Goal: Task Accomplishment & Management: Use online tool/utility

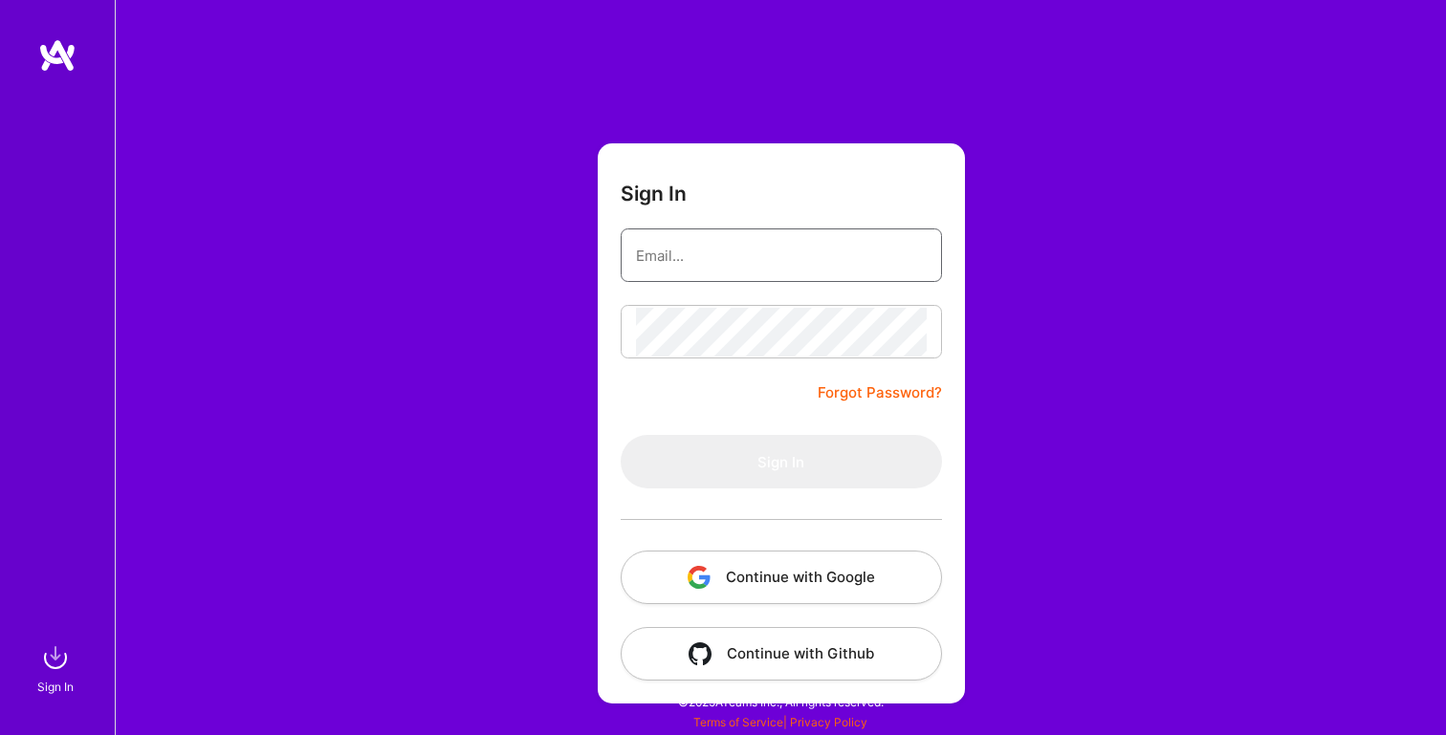
click at [713, 249] on input "email" at bounding box center [781, 255] width 291 height 49
type input "[PERSON_NAME][EMAIL_ADDRESS][PERSON_NAME][DOMAIN_NAME]"
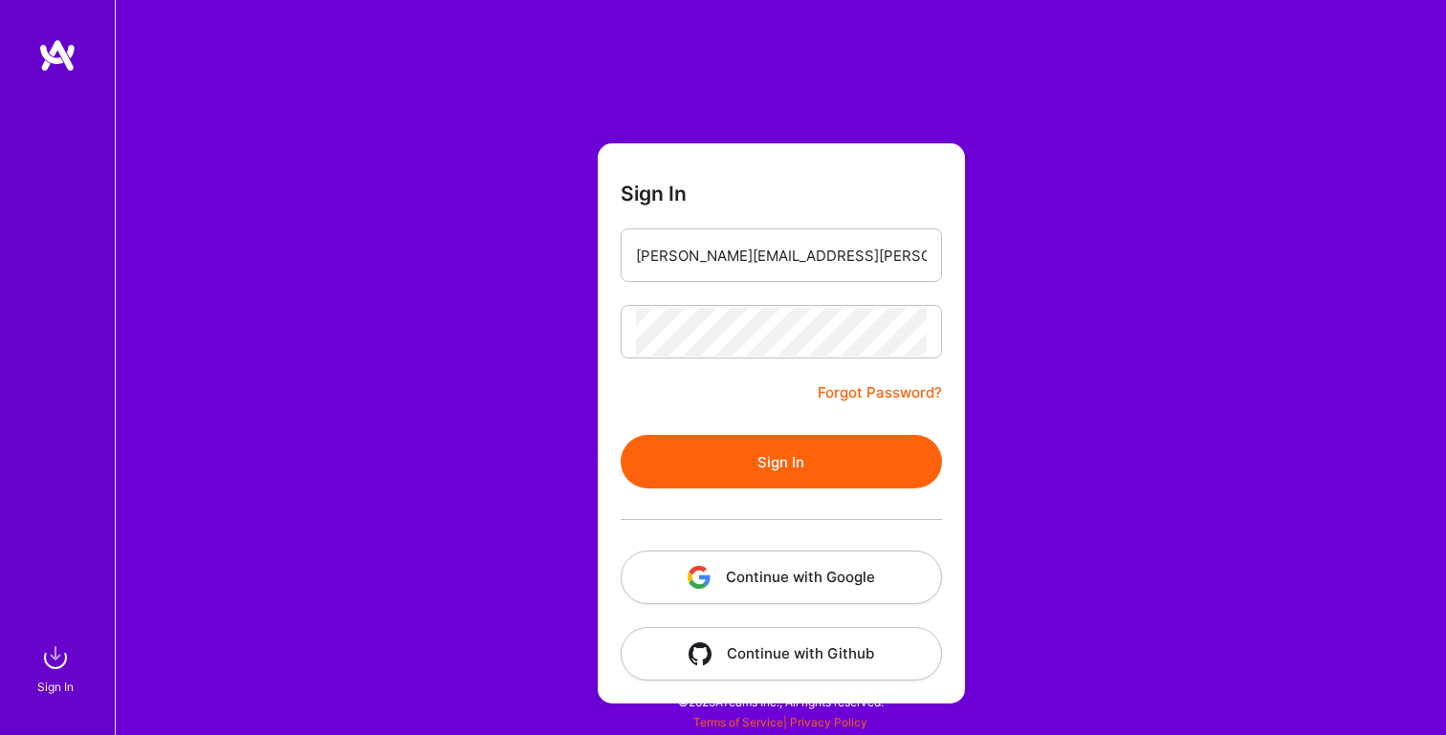
click at [727, 456] on button "Sign In" at bounding box center [781, 462] width 321 height 54
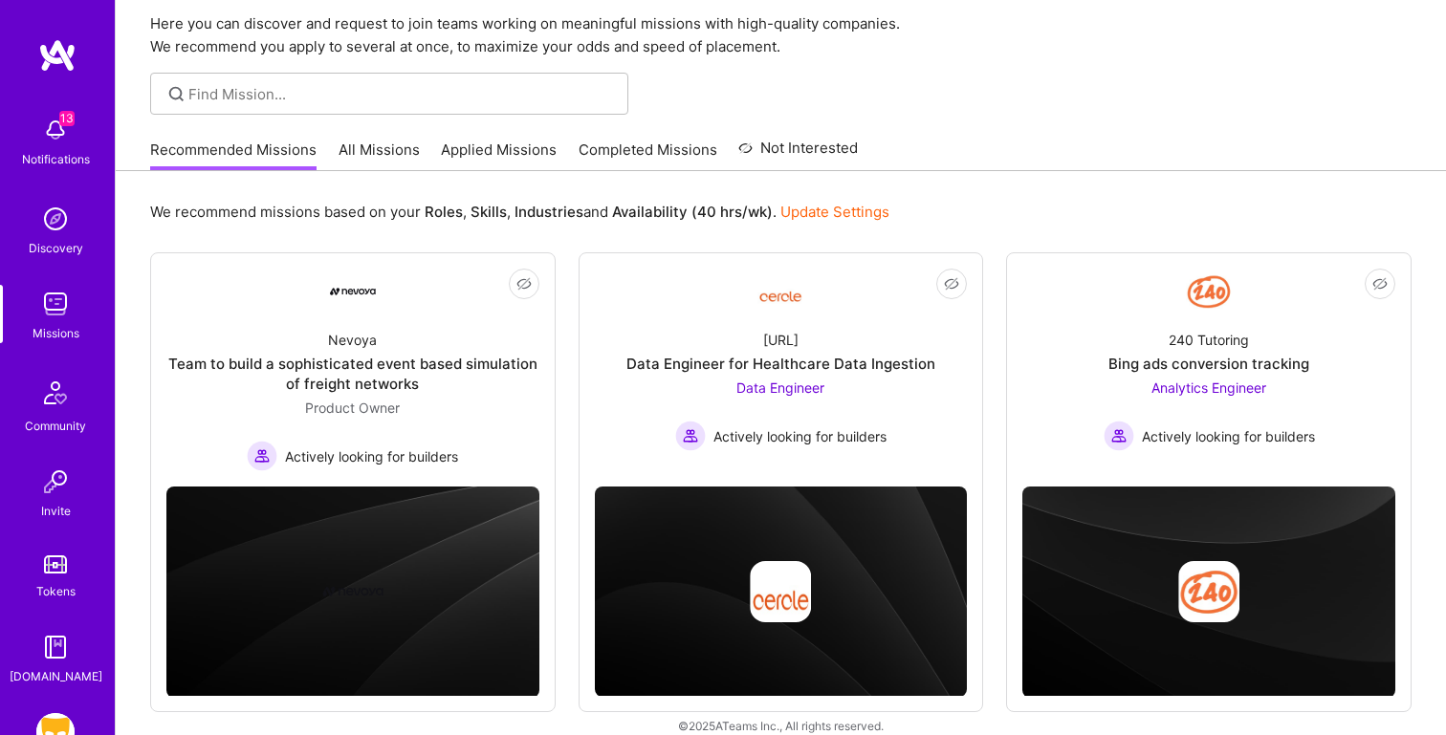
scroll to position [41, 0]
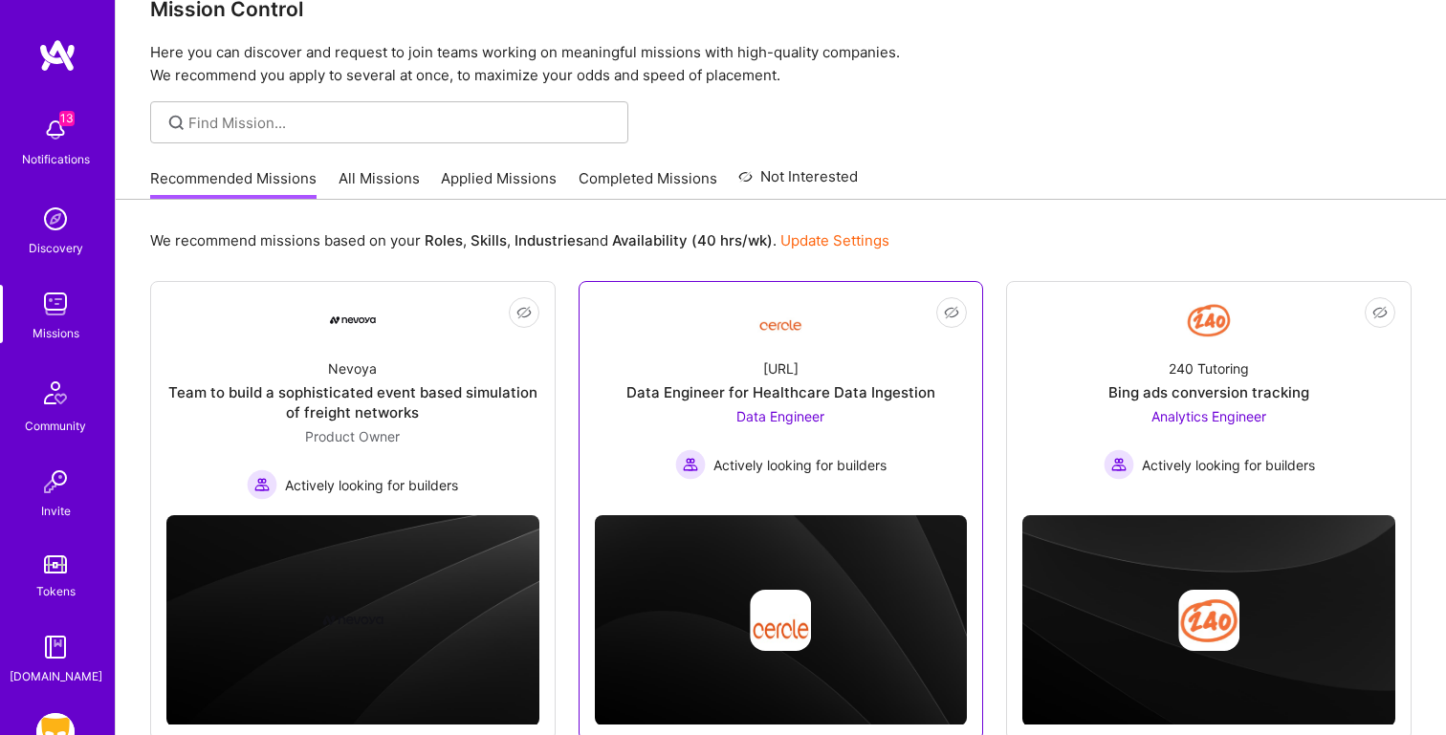
click at [862, 362] on div "[URL] Data Engineer for Healthcare Data Ingestion Data Engineer Actively lookin…" at bounding box center [781, 411] width 373 height 137
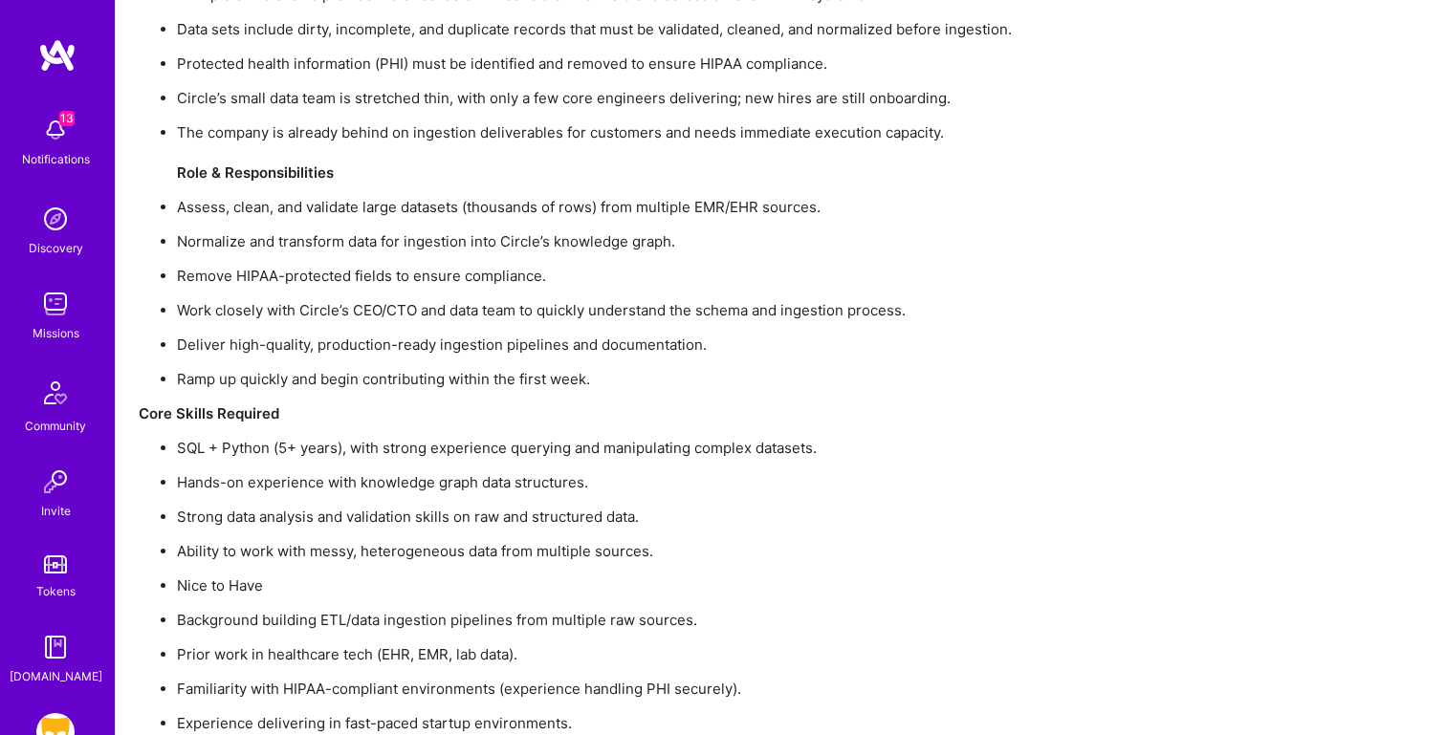
scroll to position [1425, 0]
